Goal: Check status: Check status

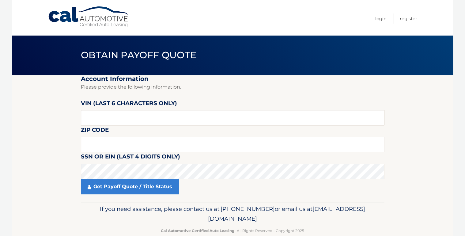
click at [100, 117] on input "text" at bounding box center [232, 117] width 303 height 15
click at [108, 122] on input "text" at bounding box center [232, 117] width 303 height 15
type input "072869"
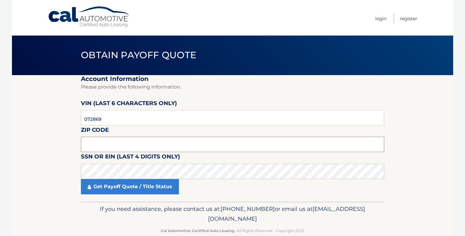
click at [200, 138] on input "text" at bounding box center [232, 144] width 303 height 15
type input "10463"
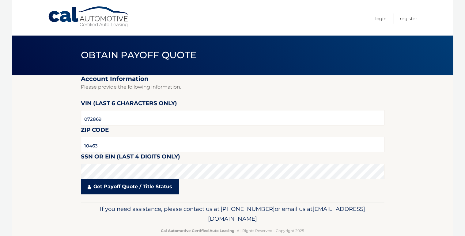
click at [157, 185] on link "Get Payoff Quote / Title Status" at bounding box center [130, 186] width 98 height 15
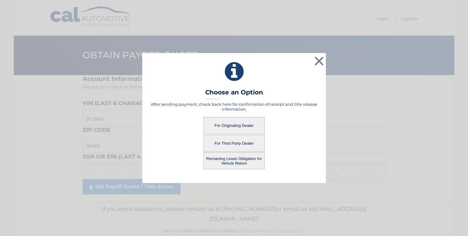
click at [245, 125] on button "For Originating Dealer" at bounding box center [234, 125] width 61 height 17
click at [238, 125] on button "For Originating Dealer" at bounding box center [234, 125] width 61 height 17
